Goal: Go to known website: Access a specific website the user already knows

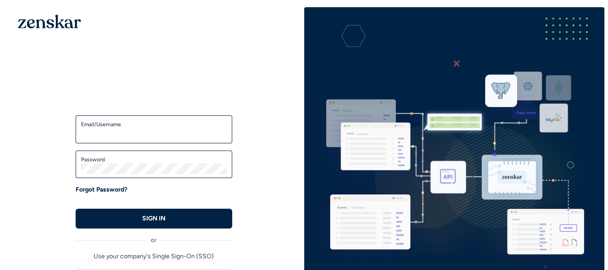
type input "**********"
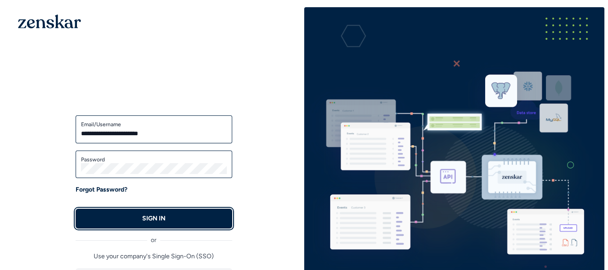
click at [179, 213] on button "SIGN IN" at bounding box center [154, 218] width 157 height 20
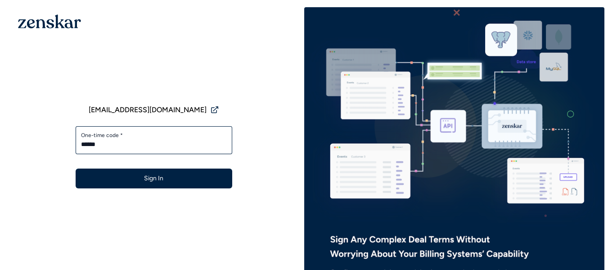
type input "******"
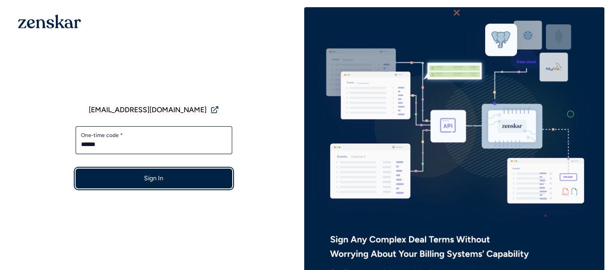
click at [163, 179] on button "Sign In" at bounding box center [154, 178] width 157 height 20
